Goal: Find specific page/section: Find specific page/section

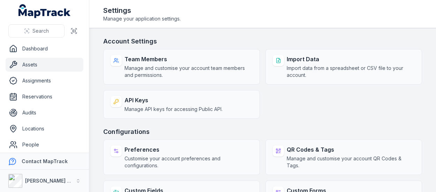
click at [49, 62] on link "Assets" at bounding box center [45, 65] width 78 height 14
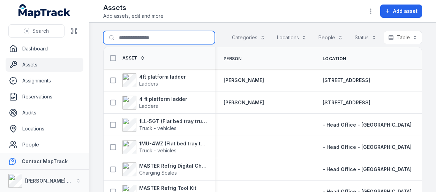
click at [160, 34] on input "Search for assets" at bounding box center [159, 37] width 112 height 13
type input "*******"
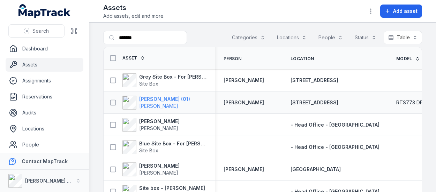
click at [147, 99] on strong "[PERSON_NAME] (01)" at bounding box center [164, 99] width 51 height 7
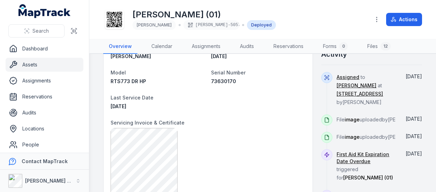
scroll to position [323, 0]
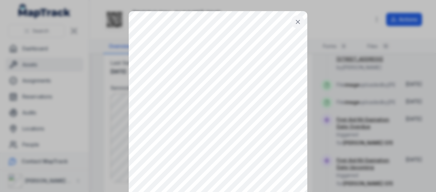
click at [294, 22] on icon at bounding box center [297, 21] width 7 height 7
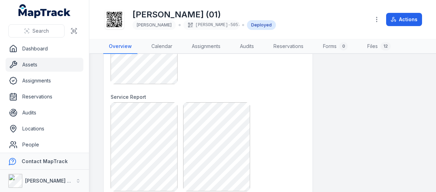
scroll to position [637, 0]
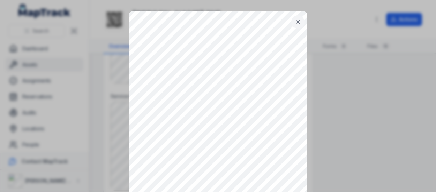
click at [297, 25] on button at bounding box center [297, 21] width 13 height 13
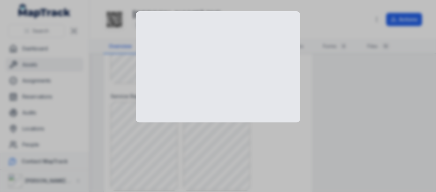
click at [207, 133] on div at bounding box center [218, 96] width 436 height 192
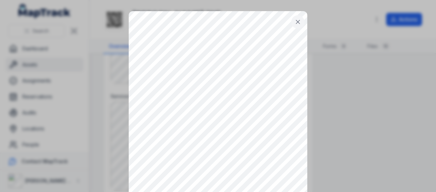
click at [291, 27] on button at bounding box center [297, 21] width 13 height 13
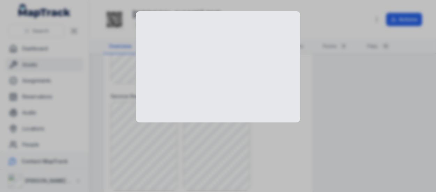
click at [149, 134] on div at bounding box center [218, 96] width 436 height 192
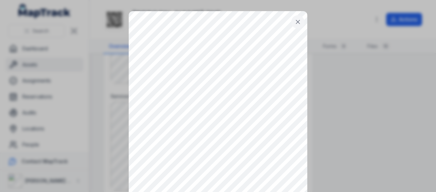
click at [295, 20] on icon at bounding box center [297, 21] width 7 height 7
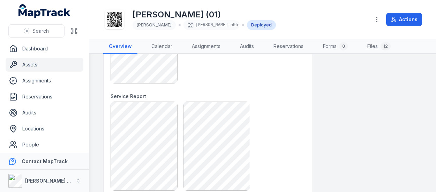
click at [44, 64] on link "Assets" at bounding box center [45, 65] width 78 height 14
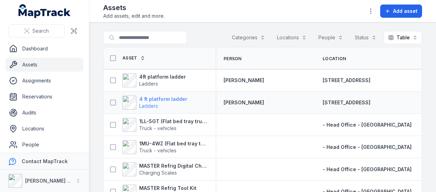
click at [164, 101] on strong "4 ft platform ladder" at bounding box center [163, 99] width 48 height 7
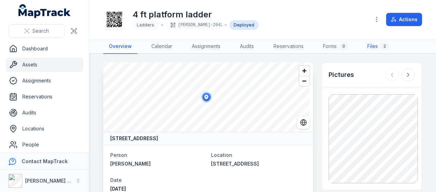
click at [375, 47] on link "Files 2" at bounding box center [377, 46] width 33 height 15
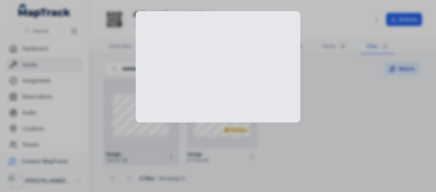
click at [155, 121] on div at bounding box center [218, 67] width 164 height 112
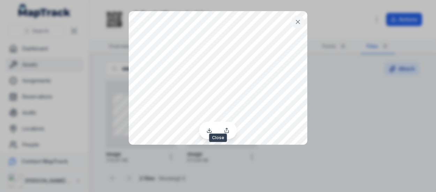
click at [294, 20] on button at bounding box center [297, 21] width 13 height 13
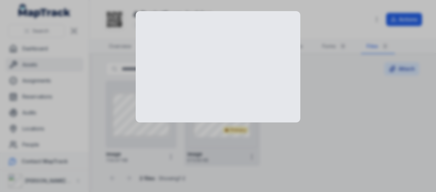
click at [210, 125] on div at bounding box center [218, 96] width 436 height 192
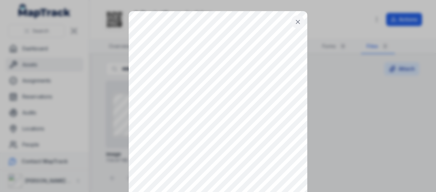
click at [296, 21] on icon at bounding box center [297, 21] width 3 height 3
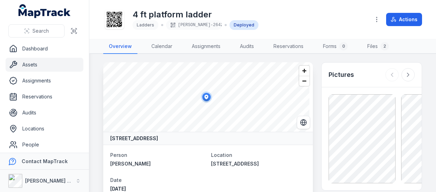
click at [56, 59] on link "Assets" at bounding box center [45, 65] width 78 height 14
click at [27, 64] on link "Assets" at bounding box center [45, 65] width 78 height 14
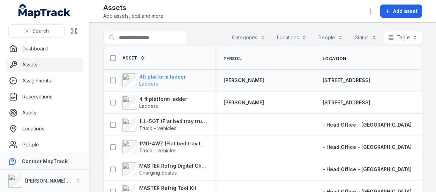
click at [155, 78] on strong "4ft platform ladder" at bounding box center [162, 77] width 47 height 7
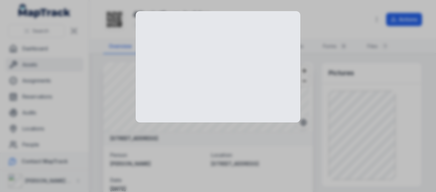
click at [366, 122] on div at bounding box center [218, 96] width 436 height 192
